Goal: Entertainment & Leisure: Consume media (video, audio)

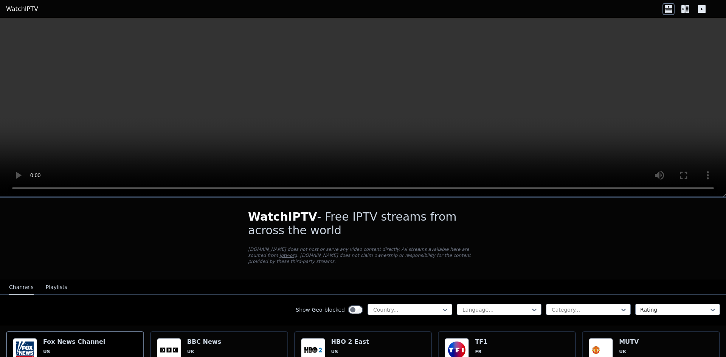
drag, startPoint x: 622, startPoint y: 229, endPoint x: 672, endPoint y: 218, distance: 50.3
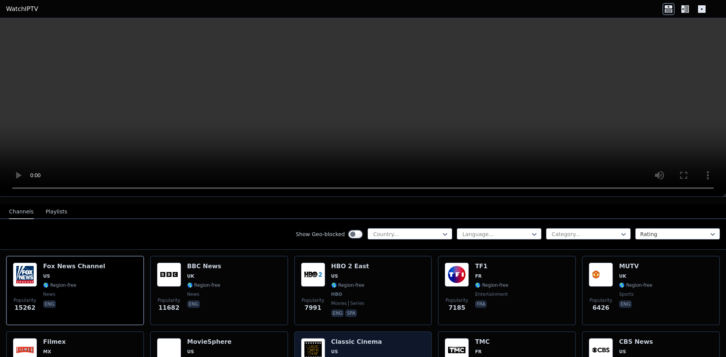
scroll to position [113, 0]
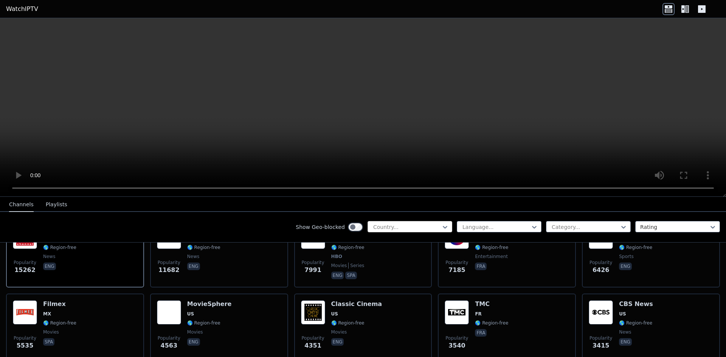
click at [415, 225] on div at bounding box center [406, 227] width 69 height 8
type input "*"
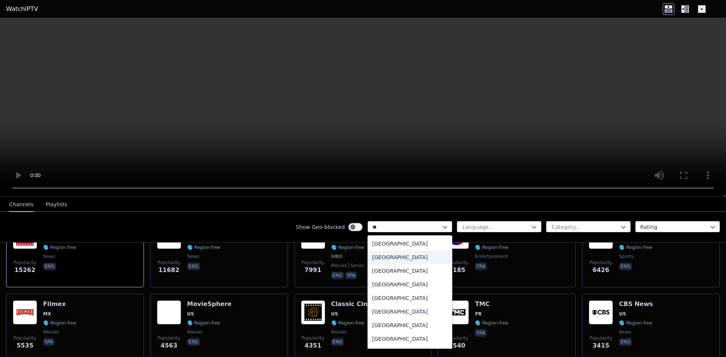
type input "***"
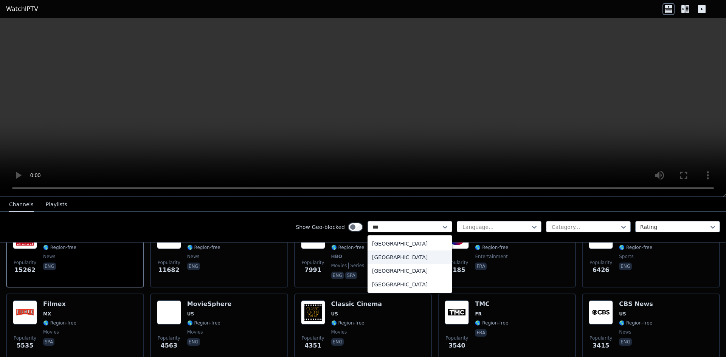
click at [384, 253] on div "[GEOGRAPHIC_DATA]" at bounding box center [409, 258] width 85 height 14
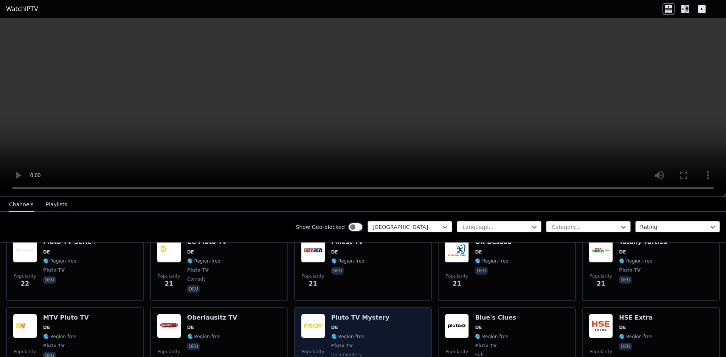
scroll to position [2532, 0]
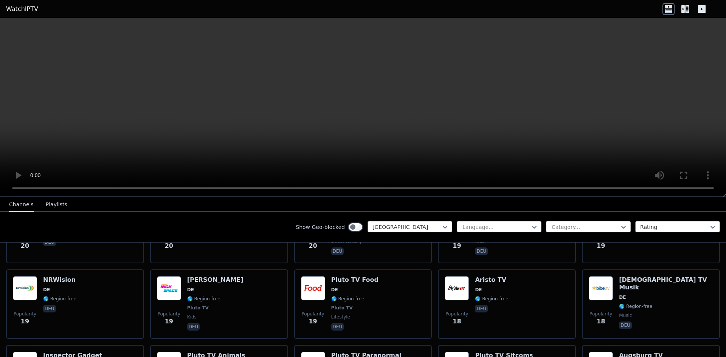
click at [563, 227] on div at bounding box center [585, 227] width 69 height 8
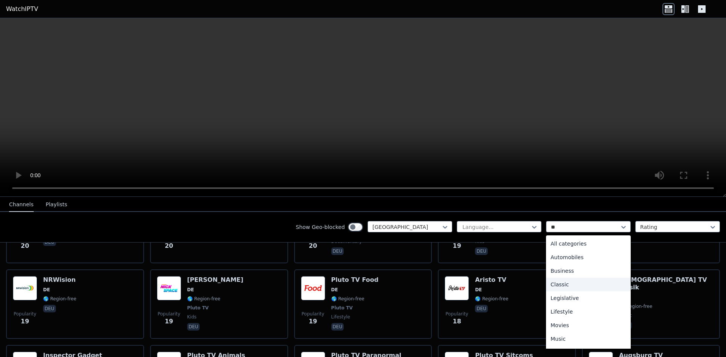
type input "**"
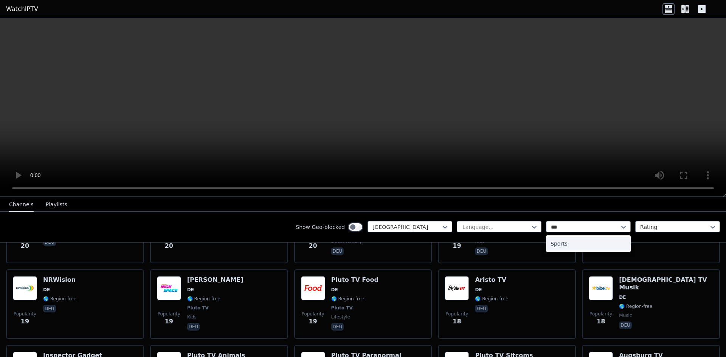
click at [573, 243] on div "Sports" at bounding box center [588, 244] width 85 height 14
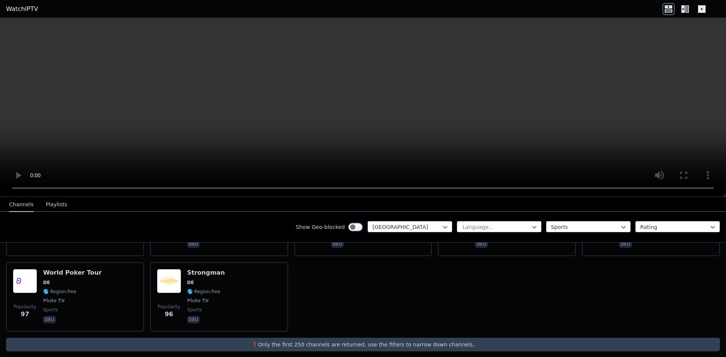
scroll to position [107, 0]
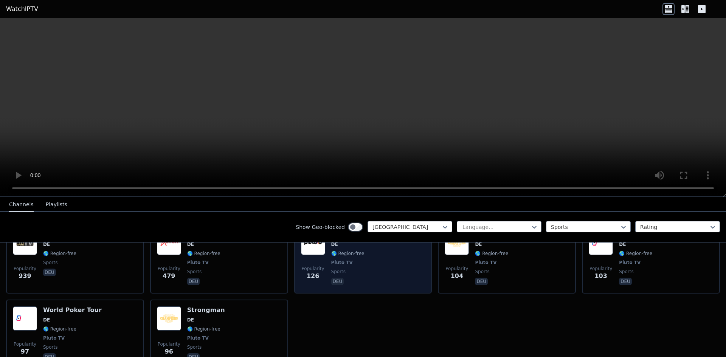
click at [358, 269] on span "sports" at bounding box center [350, 272] width 38 height 6
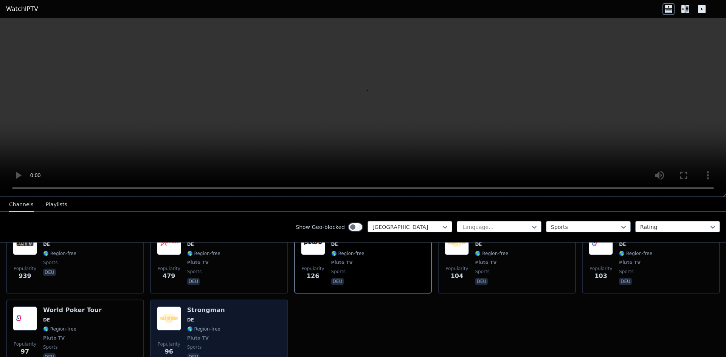
scroll to position [70, 0]
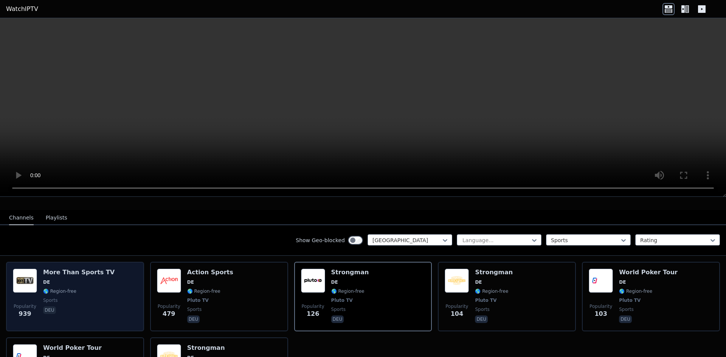
click at [108, 300] on div "Popularity 939 More Than Sports TV DE 🌎 Region-free sports deu" at bounding box center [75, 297] width 124 height 56
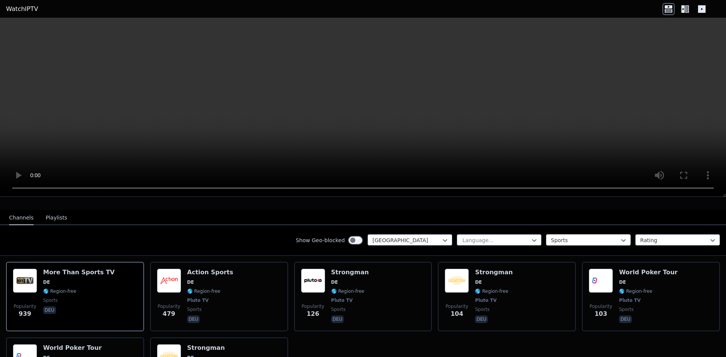
click at [604, 237] on div at bounding box center [585, 241] width 69 height 8
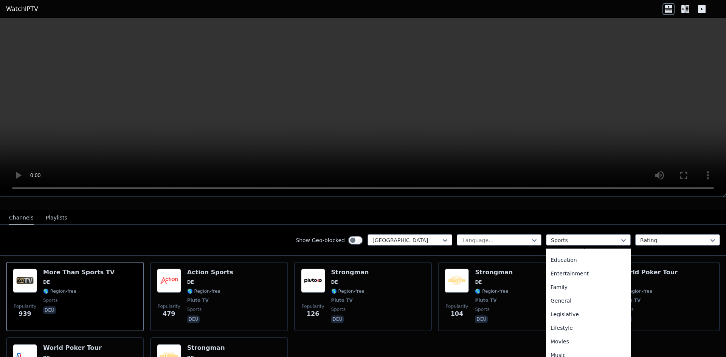
scroll to position [0, 0]
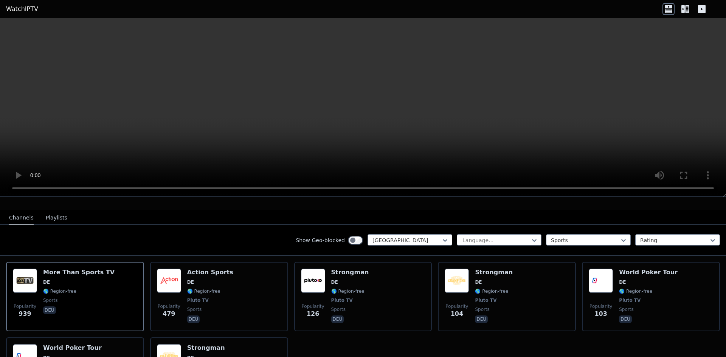
click at [658, 247] on div "Show Geo-blocked [GEOGRAPHIC_DATA] Language... Sports Rating" at bounding box center [363, 240] width 726 height 31
drag, startPoint x: 390, startPoint y: 226, endPoint x: 392, endPoint y: 221, distance: 4.8
click at [391, 225] on div "Show Geo-blocked [GEOGRAPHIC_DATA] Language... Sports Rating" at bounding box center [363, 240] width 726 height 31
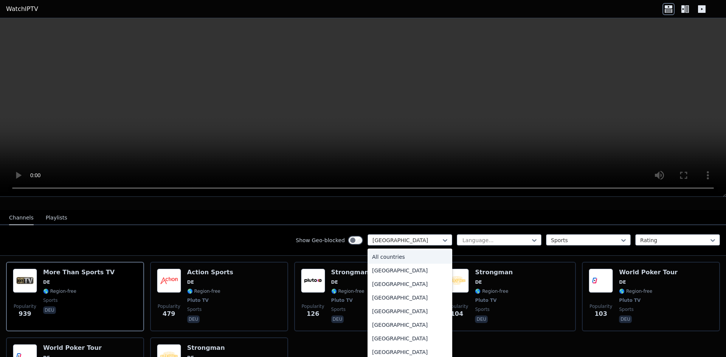
click at [409, 250] on div "All countries" at bounding box center [409, 257] width 85 height 14
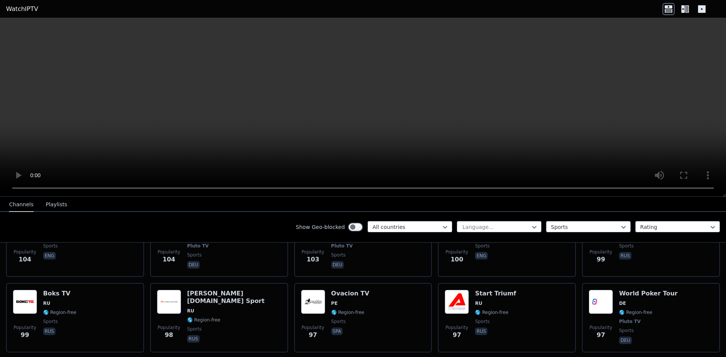
scroll to position [1715, 0]
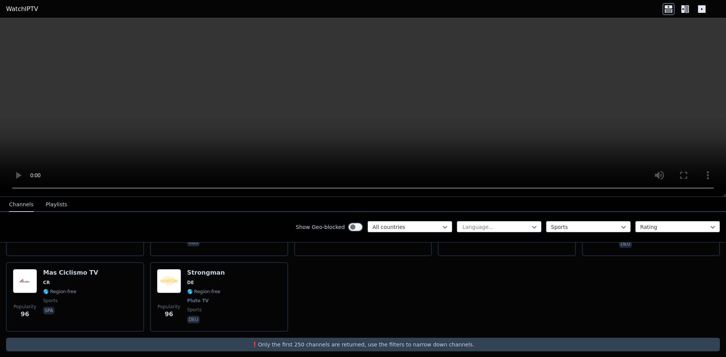
drag, startPoint x: 361, startPoint y: 287, endPoint x: 363, endPoint y: 283, distance: 4.1
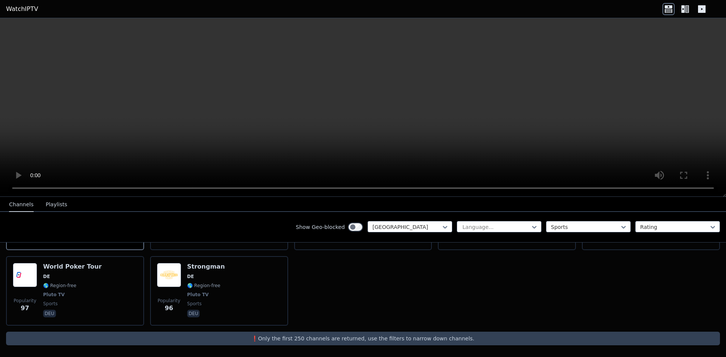
scroll to position [145, 0]
